Goal: Task Accomplishment & Management: Use online tool/utility

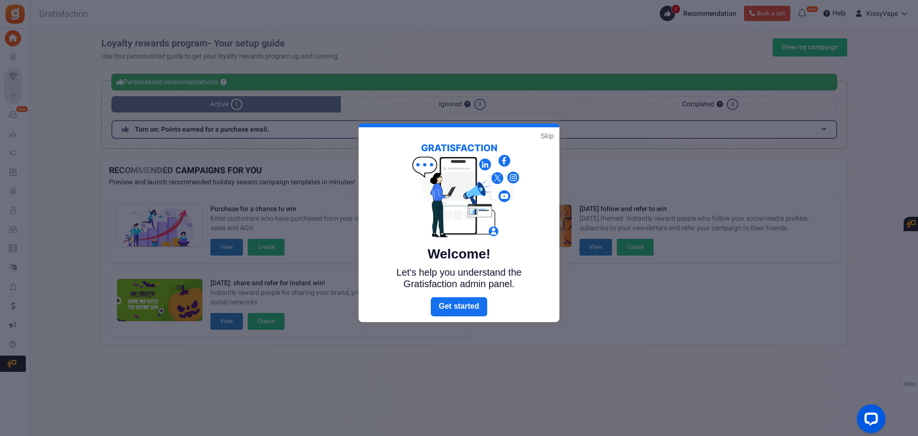
click at [551, 137] on link "Skip" at bounding box center [547, 136] width 13 height 10
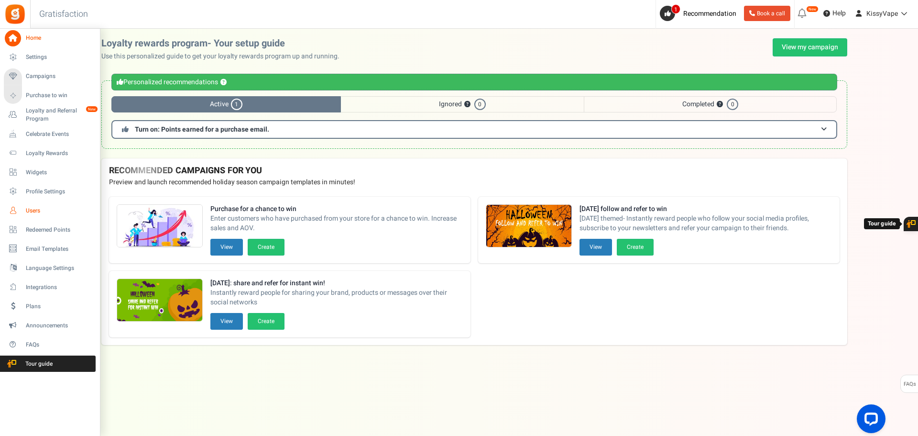
click at [41, 211] on span "Users" at bounding box center [59, 211] width 67 height 8
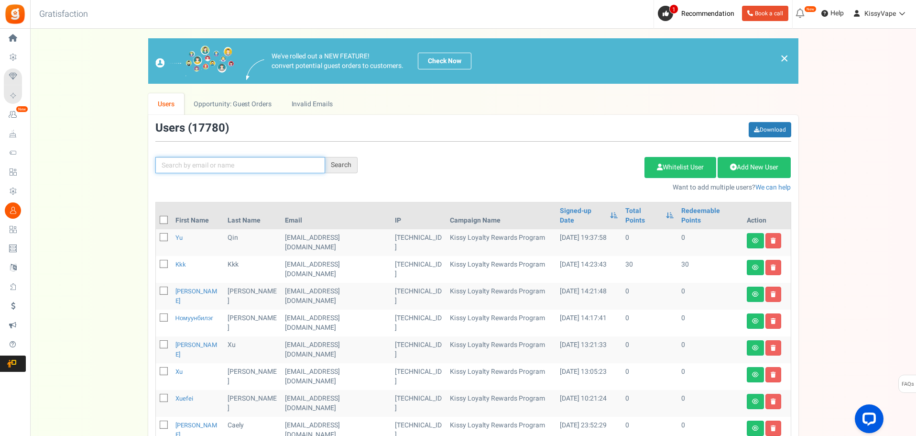
click at [288, 168] on input "text" at bounding box center [240, 165] width 170 height 16
paste input "[EMAIL_ADDRESS][DOMAIN_NAME]"
type input "[EMAIL_ADDRESS][DOMAIN_NAME]"
click at [350, 163] on div "Search" at bounding box center [341, 165] width 33 height 16
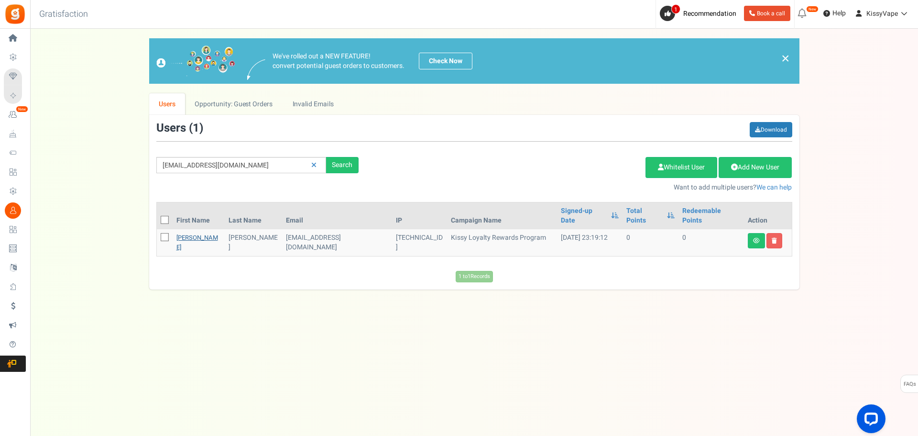
click at [189, 233] on link "[PERSON_NAME]" at bounding box center [197, 242] width 42 height 19
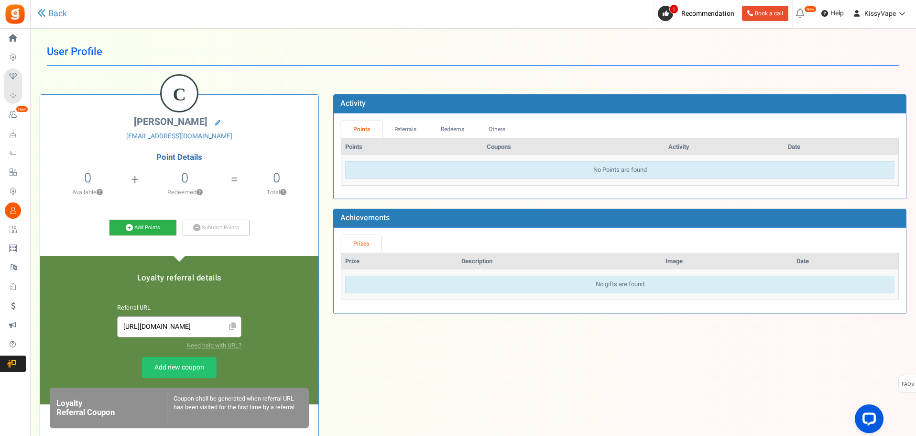
click at [151, 225] on link "Add Points" at bounding box center [142, 227] width 67 height 16
select select "49045"
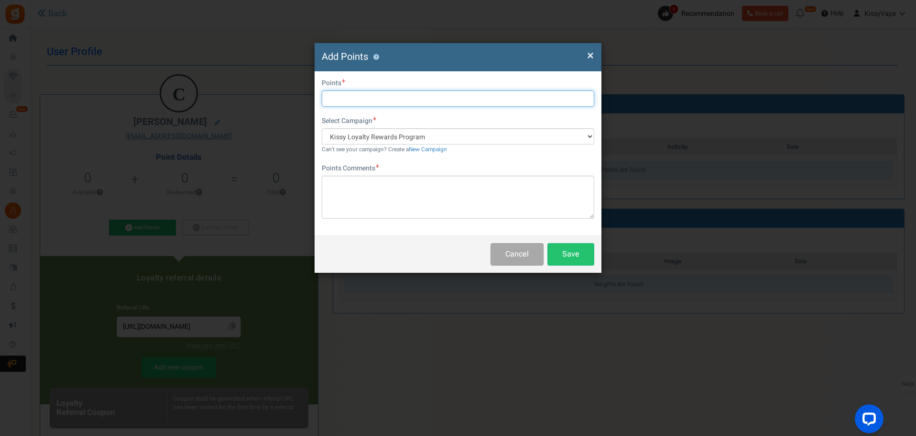
click at [393, 100] on input "text" at bounding box center [458, 98] width 272 height 16
type input "300"
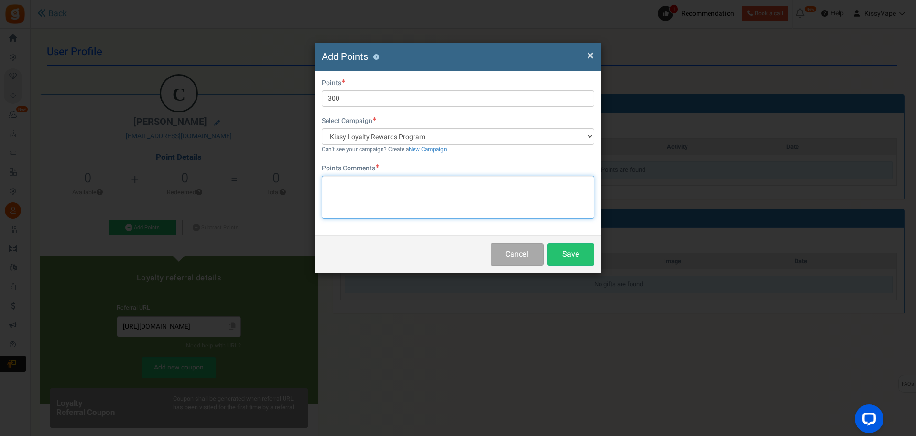
click at [382, 183] on textarea at bounding box center [458, 196] width 272 height 43
type textarea "300"
click at [567, 239] on div "Cancel Save" at bounding box center [458, 253] width 287 height 37
click at [568, 245] on button "Save" at bounding box center [570, 254] width 47 height 22
